Goal: Transaction & Acquisition: Download file/media

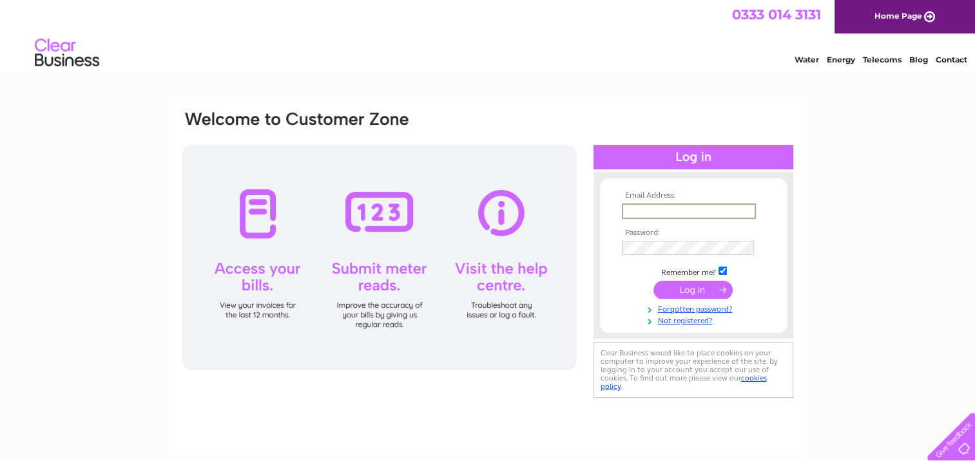
click at [662, 209] on input "text" at bounding box center [689, 211] width 134 height 15
type input "parry107@btinternet.com"
click at [692, 291] on input "submit" at bounding box center [692, 289] width 79 height 18
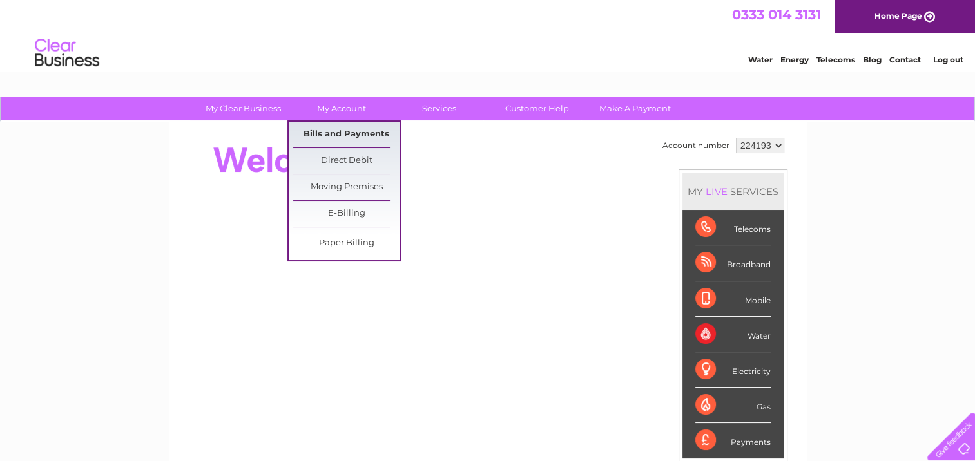
click at [314, 131] on link "Bills and Payments" at bounding box center [346, 135] width 106 height 26
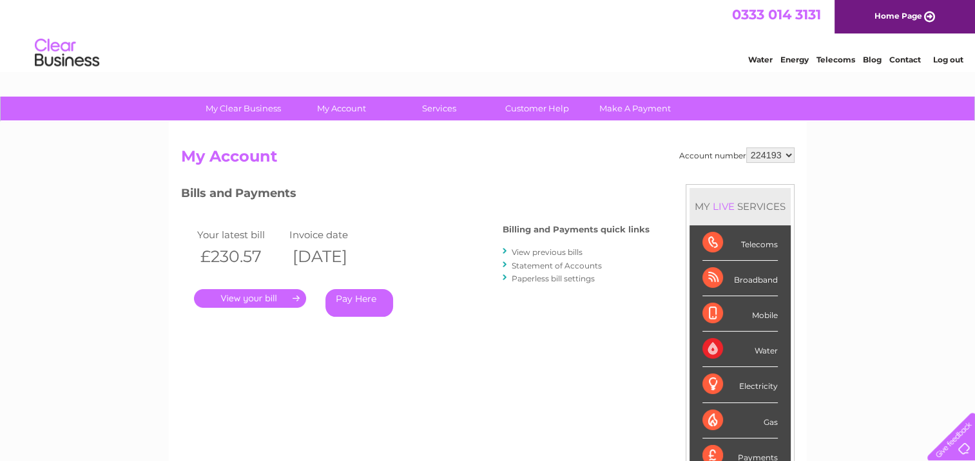
click at [229, 299] on link "." at bounding box center [250, 298] width 112 height 19
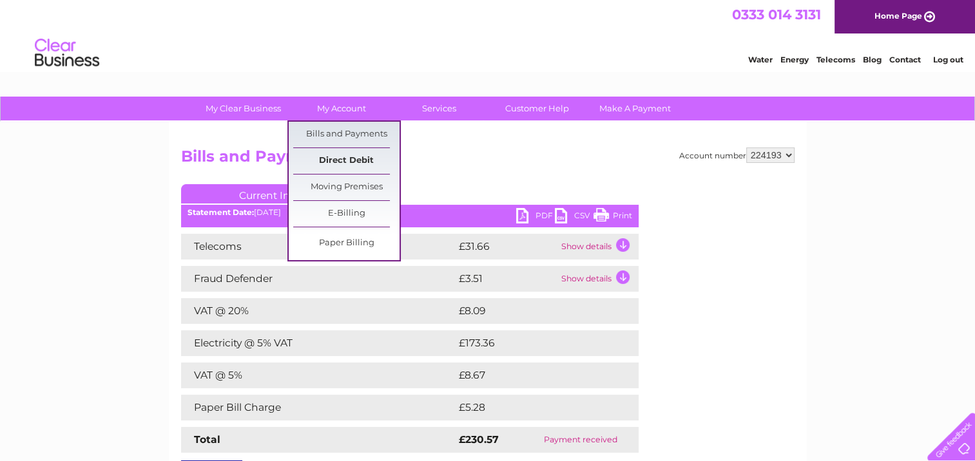
click at [340, 155] on link "Direct Debit" at bounding box center [346, 161] width 106 height 26
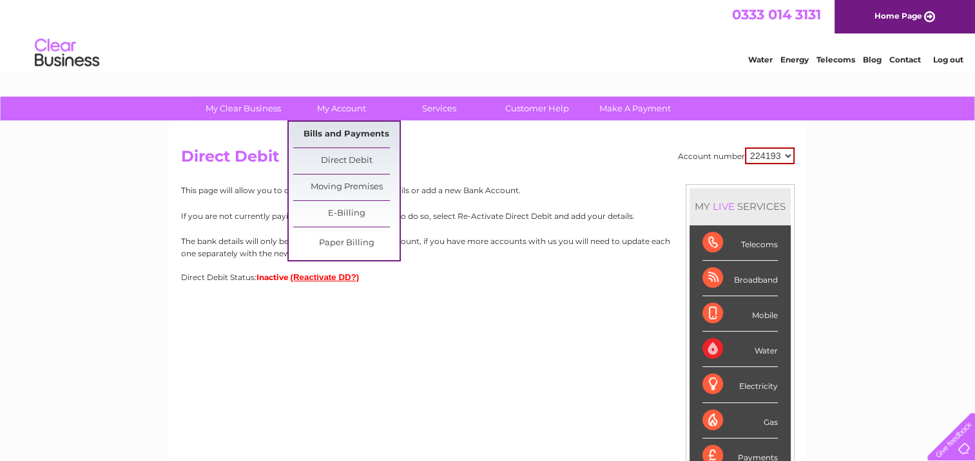
click at [349, 129] on link "Bills and Payments" at bounding box center [346, 135] width 106 height 26
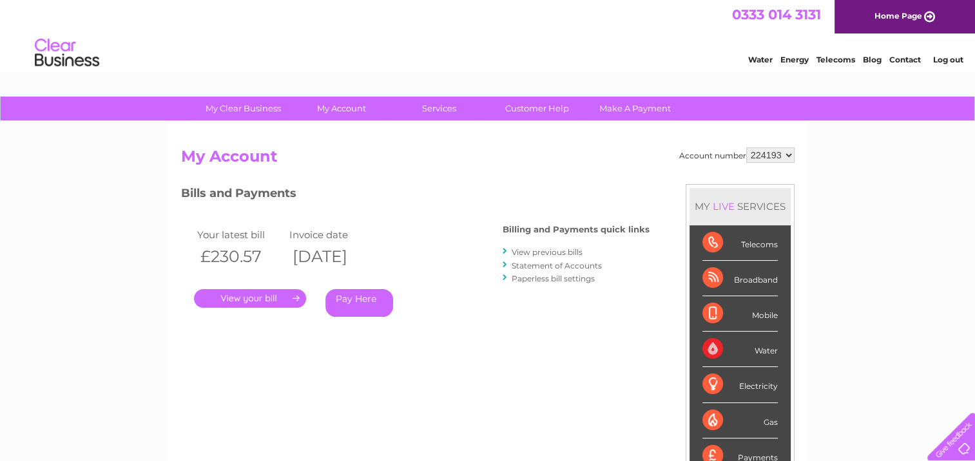
click at [230, 302] on link "." at bounding box center [250, 298] width 112 height 19
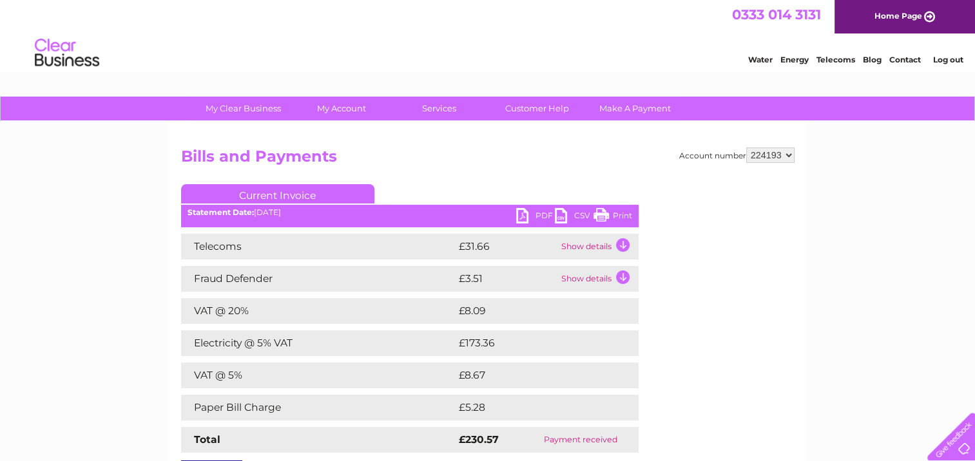
click at [524, 215] on link "PDF" at bounding box center [535, 217] width 39 height 19
click at [941, 59] on link "Log out" at bounding box center [947, 60] width 30 height 10
